Goal: Task Accomplishment & Management: Manage account settings

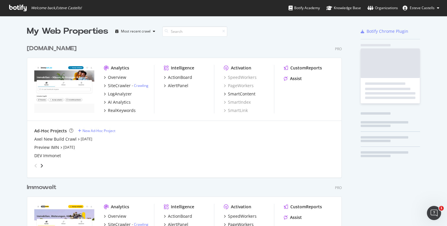
scroll to position [1599, 320]
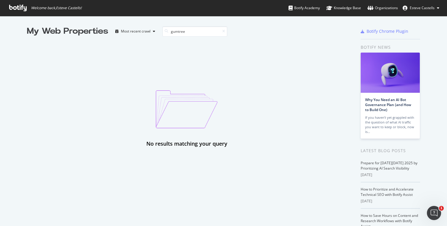
type input "gumtree"
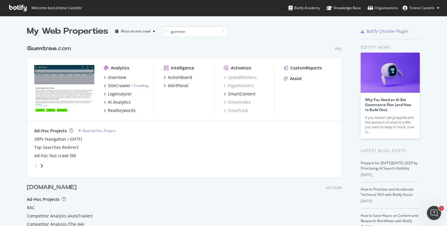
scroll to position [222, 320]
click at [51, 46] on b "Gumtree" at bounding box center [42, 49] width 30 height 6
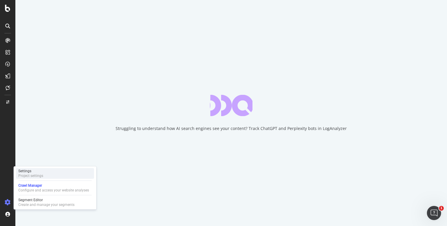
click at [43, 176] on div "Settings Project settings" at bounding box center [55, 173] width 78 height 11
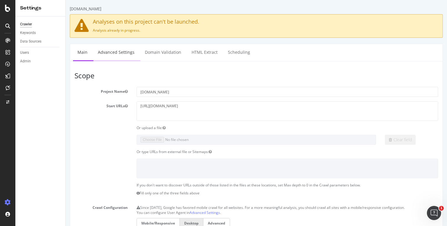
click at [117, 53] on link "Advanced Settings" at bounding box center [116, 52] width 46 height 16
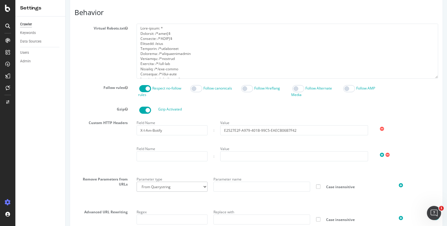
scroll to position [292, 0]
click at [158, 127] on input "X-I-Am-Botify" at bounding box center [172, 130] width 71 height 10
click at [288, 127] on input "E2527E2F-A979-401B-99C5-EAECB06B7F42" at bounding box center [294, 130] width 148 height 10
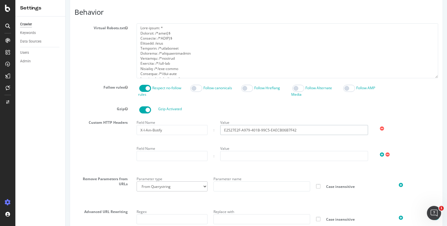
click at [272, 127] on input "E2527E2F-A979-401B-99C5-EAECB06B7F42" at bounding box center [294, 130] width 148 height 10
click at [272, 116] on section "Virtual Robots.txt Follow rules Respect no-follow rules Follow canonicals Follo…" at bounding box center [257, 136] width 364 height 226
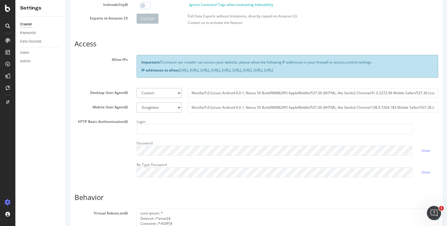
scroll to position [102, 0]
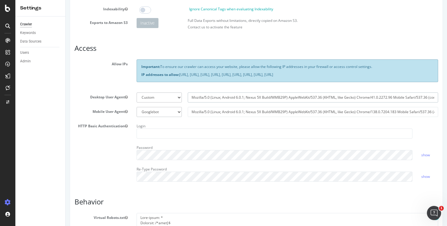
click at [274, 97] on input "Mozilla/5.0 (Linux; Android 6.0.1; Nexus 5X Build/MMB29P) AppleWebKit/537.36 (K…" at bounding box center [313, 98] width 250 height 10
click at [268, 125] on div "Login" at bounding box center [274, 130] width 285 height 17
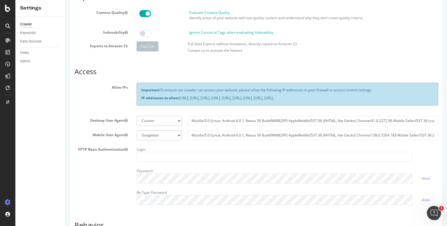
scroll to position [85, 0]
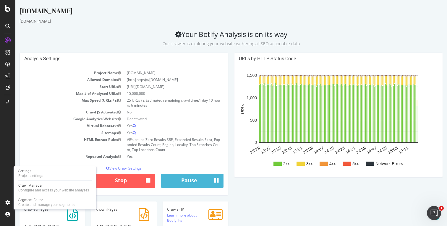
scroll to position [111, 0]
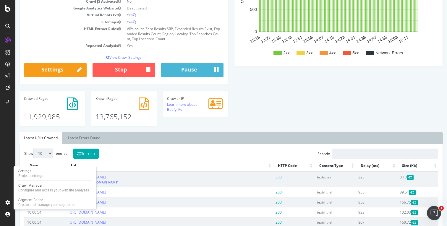
click at [266, 92] on div "Analysis Settings Project Name Gumtree.com Allowed Domains (http|https)://www.g…" at bounding box center [231, 37] width 429 height 190
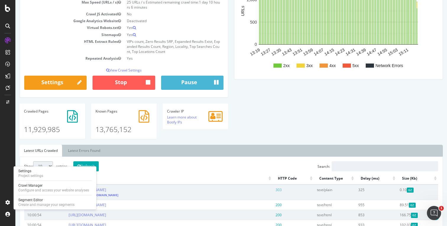
scroll to position [0, 0]
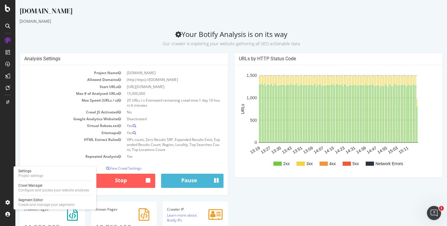
click at [326, 213] on div "Analysis Settings Project Name Gumtree.com Allowed Domains (http|https)://www.g…" at bounding box center [231, 148] width 429 height 190
click at [119, 31] on h2 "Your Botify Analysis is on its way Our crawler is exploring your website gather…" at bounding box center [231, 38] width 423 height 17
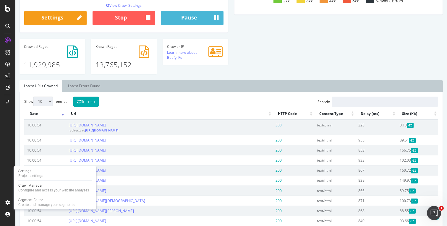
scroll to position [164, 0]
